Goal: Information Seeking & Learning: Learn about a topic

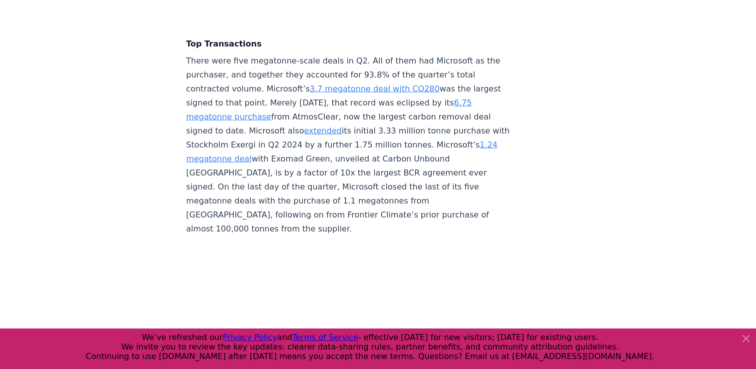
scroll to position [2258, 0]
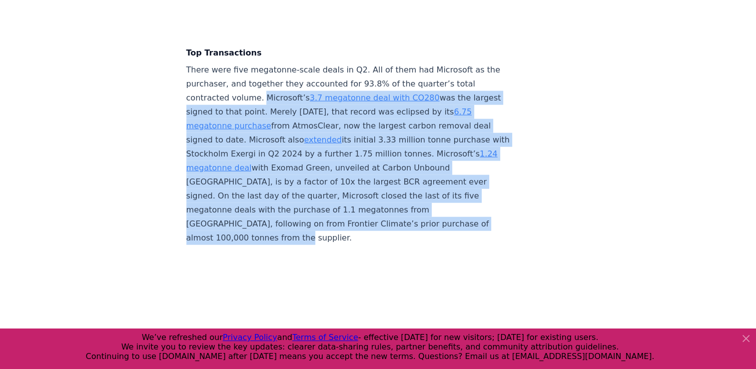
drag, startPoint x: 258, startPoint y: 79, endPoint x: 246, endPoint y: 215, distance: 136.4
click at [246, 215] on p "There were five megatonne-scale deals in Q2. All of them had Microsoft as the p…" at bounding box center [351, 154] width 331 height 182
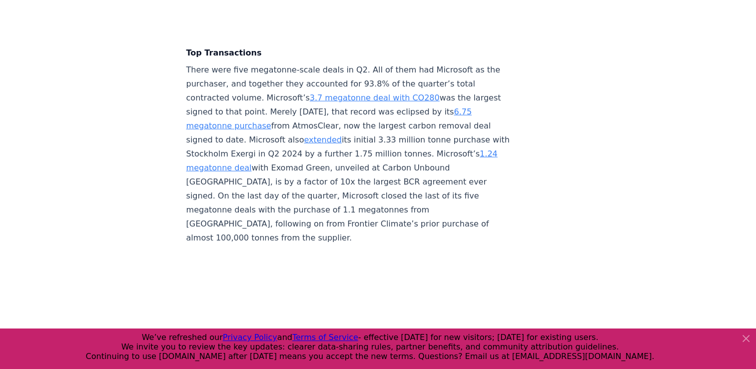
drag, startPoint x: 246, startPoint y: 215, endPoint x: 236, endPoint y: 47, distance: 168.6
click at [236, 63] on p "There were five megatonne-scale deals in Q2. All of them had Microsoft as the p…" at bounding box center [351, 154] width 331 height 182
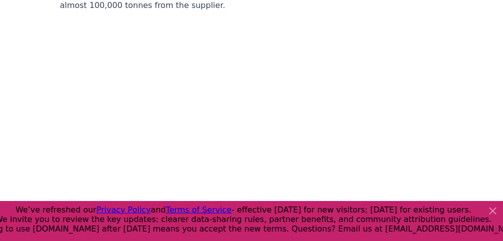
scroll to position [2478, 0]
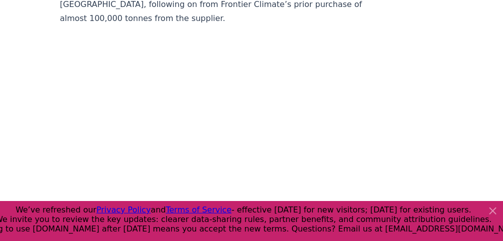
click at [492, 211] on icon at bounding box center [494, 211] width 12 height 12
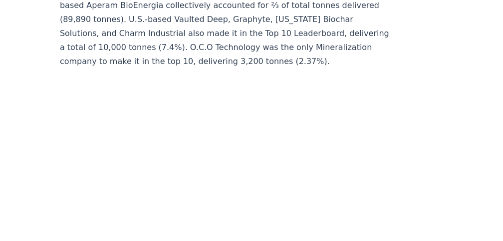
scroll to position [4289, 0]
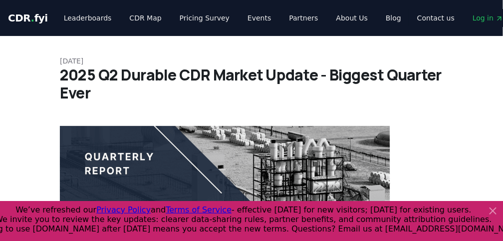
click at [231, 76] on h1 "2025 Q2 Durable CDR Market Update - Biggest Quarter Ever" at bounding box center [252, 84] width 384 height 36
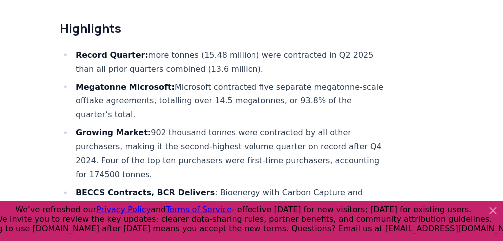
scroll to position [373, 0]
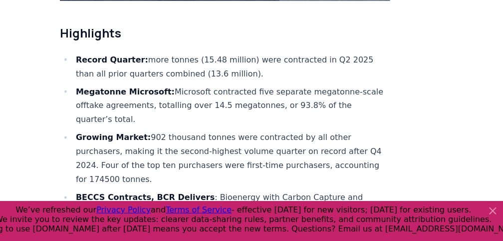
click at [239, 53] on li "Record Quarter: more tonnes (15.48 million) were contracted in Q2 2025 than all…" at bounding box center [232, 67] width 318 height 28
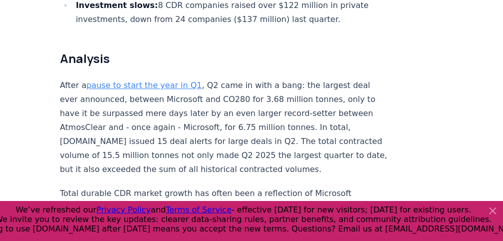
scroll to position [679, 0]
